Goal: Information Seeking & Learning: Learn about a topic

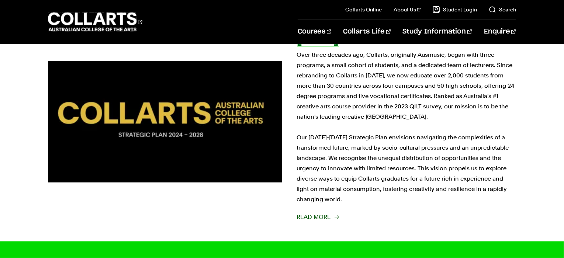
scroll to position [222, 0]
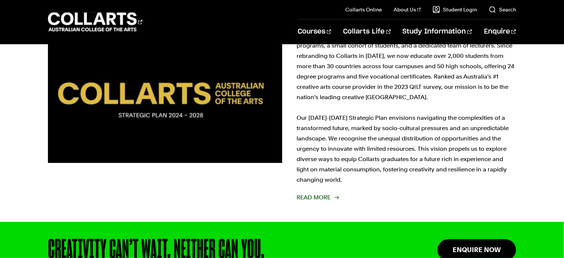
click at [206, 107] on img at bounding box center [164, 102] width 257 height 134
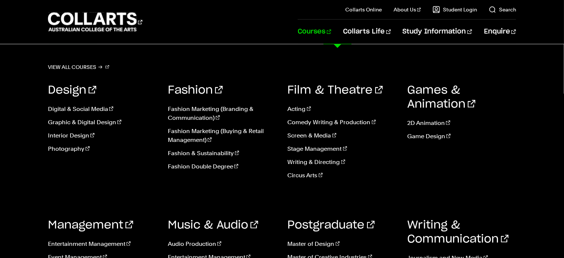
scroll to position [149, 0]
click at [301, 109] on link "Acting" at bounding box center [342, 109] width 109 height 9
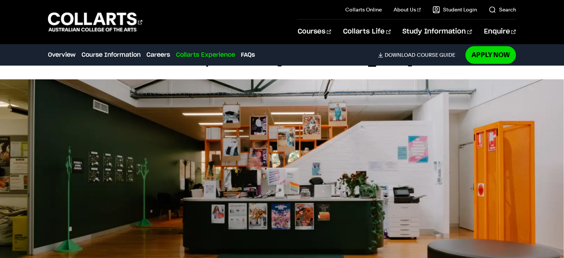
scroll to position [1274, 0]
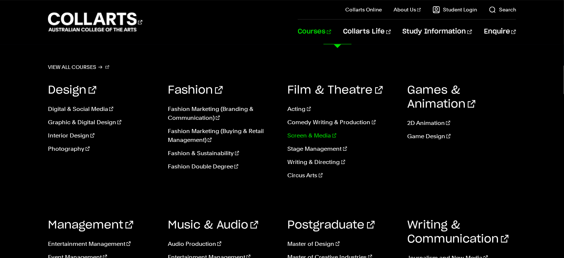
click at [319, 136] on link "Screen & Media" at bounding box center [342, 135] width 109 height 9
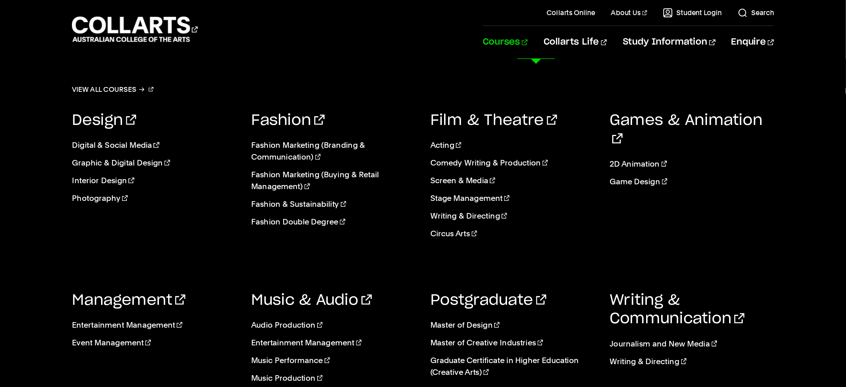
scroll to position [1755, 0]
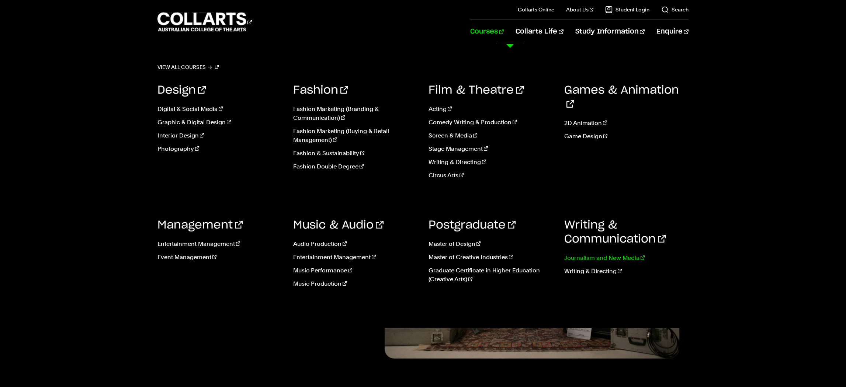
click at [564, 258] on link "Journalism and New Media" at bounding box center [626, 258] width 125 height 9
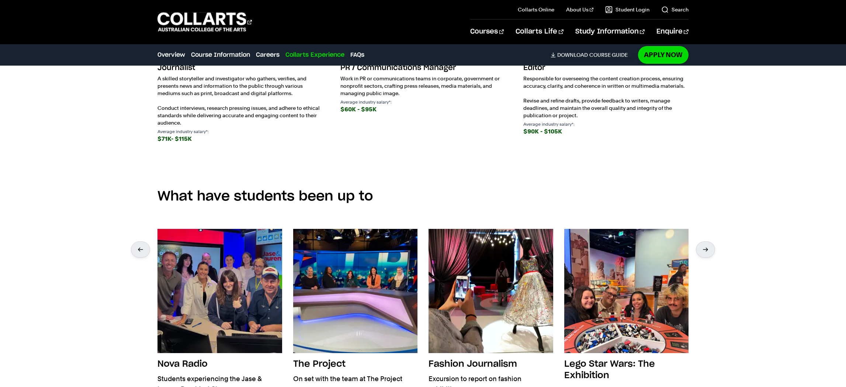
scroll to position [1125, 0]
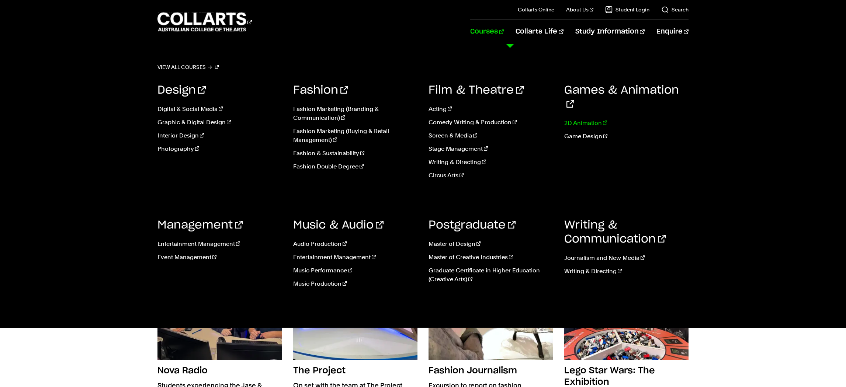
click at [582, 119] on link "2D Animation" at bounding box center [626, 123] width 125 height 9
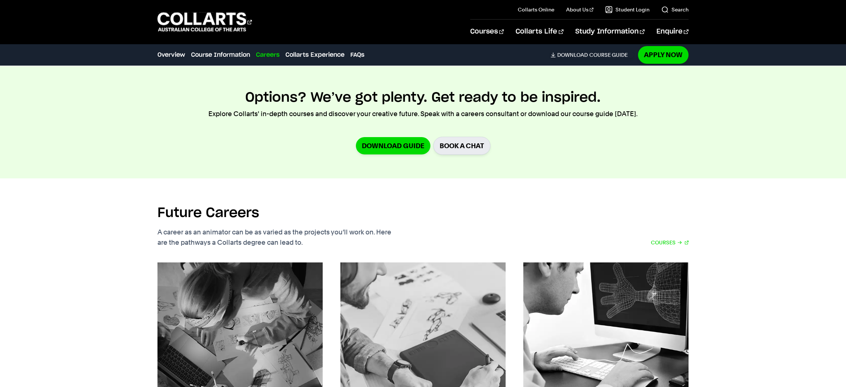
scroll to position [892, 0]
